Goal: Task Accomplishment & Management: Manage account settings

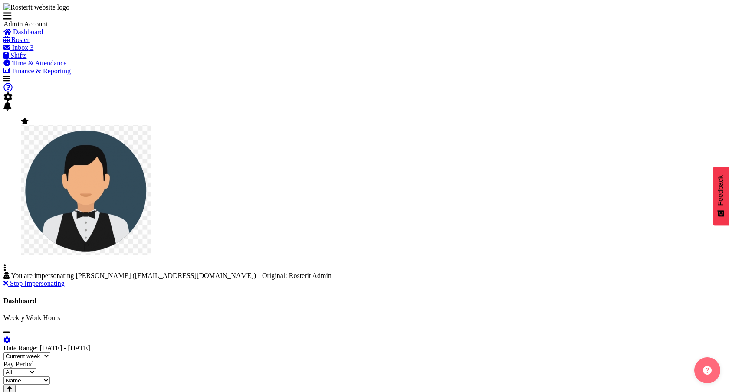
click at [65, 280] on span "Stop Impersonating" at bounding box center [37, 283] width 55 height 7
